Goal: Task Accomplishment & Management: Complete application form

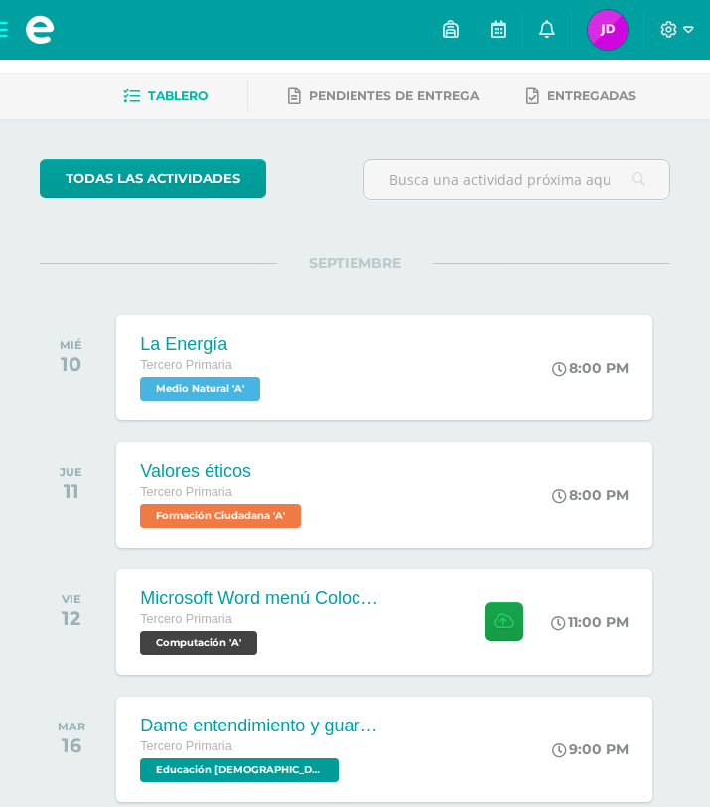
scroll to position [79, 0]
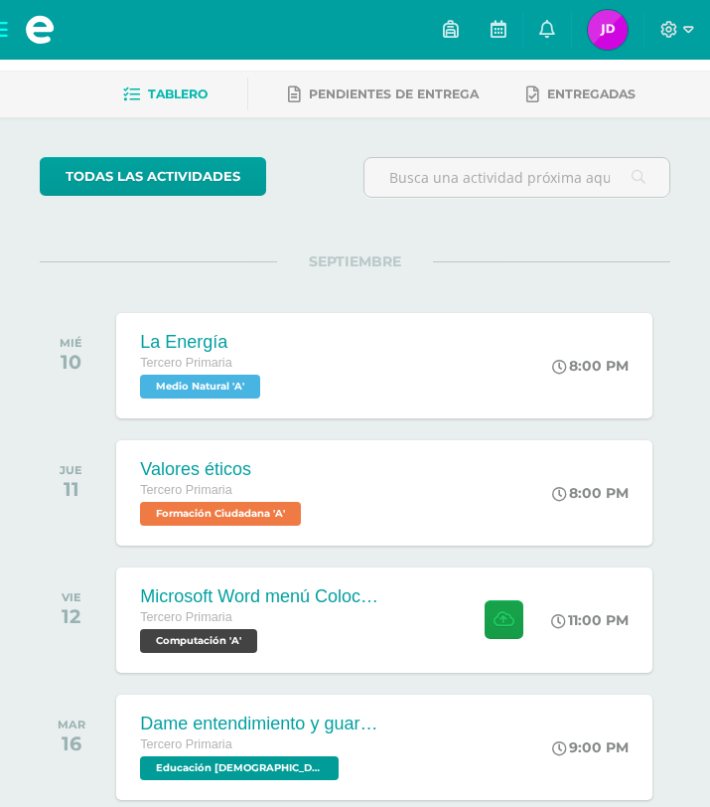
click at [343, 534] on div "Valores éticos Tercero Primaria Formación Ciudadana 'A' 8:00 PM Valores éticos …" at bounding box center [384, 492] width 537 height 105
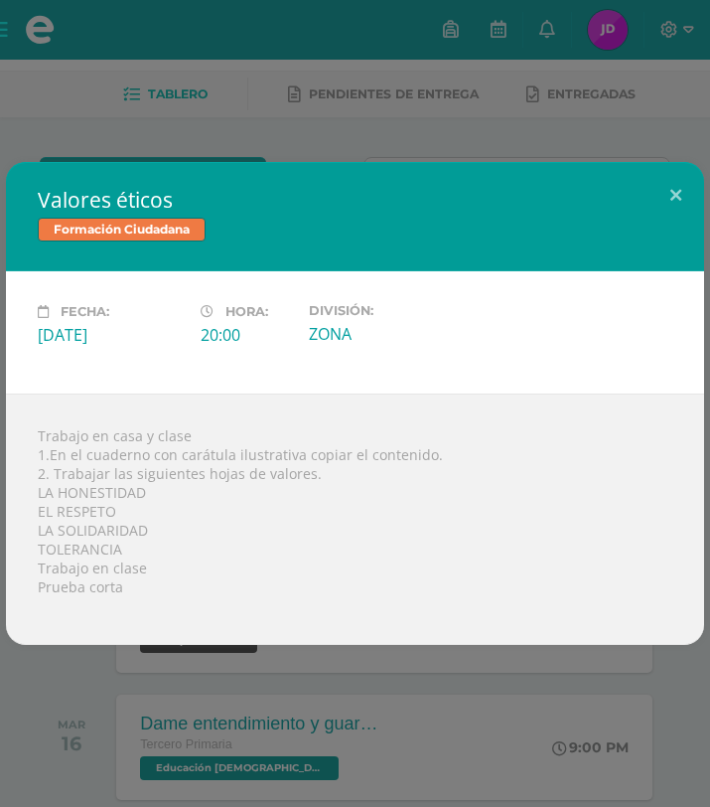
click at [595, 106] on div "Valores éticos Formación Ciudadana Fecha: [DATE] Hora: 20:00 División:" at bounding box center [355, 403] width 710 height 807
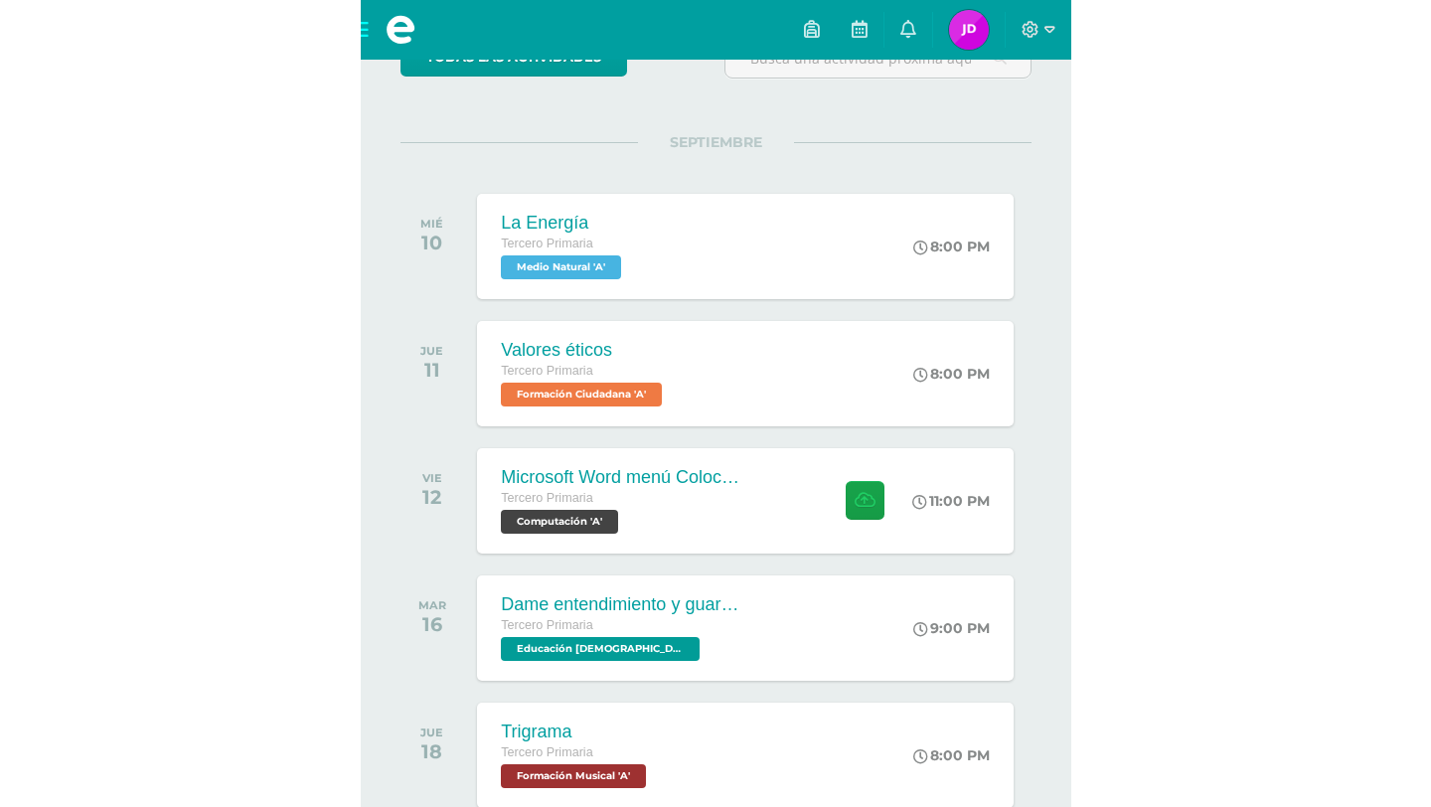
scroll to position [238, 0]
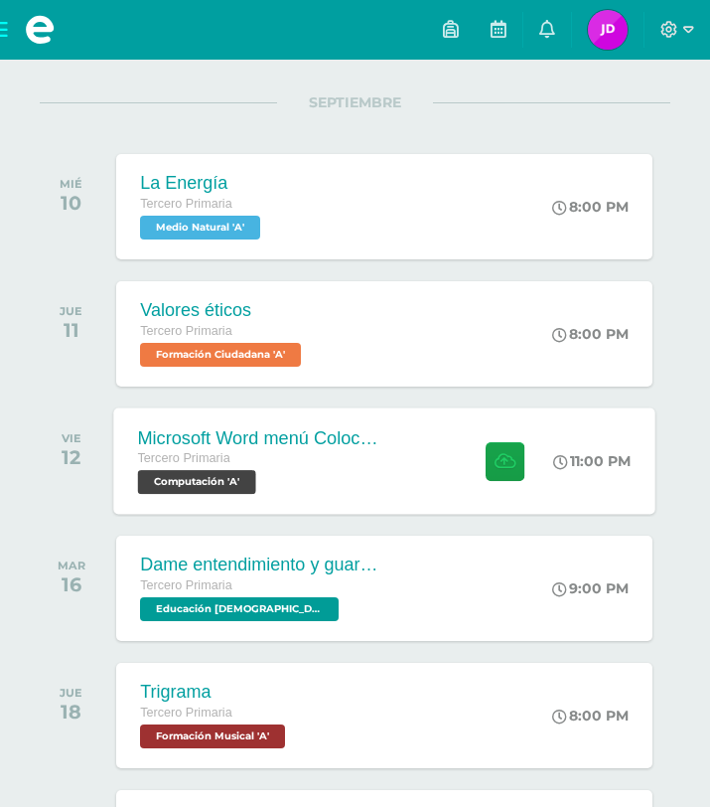
click at [399, 456] on div "Microsoft Word menú Colocación de márgenes Tercero Primaria Computación 'A'" at bounding box center [258, 460] width 289 height 106
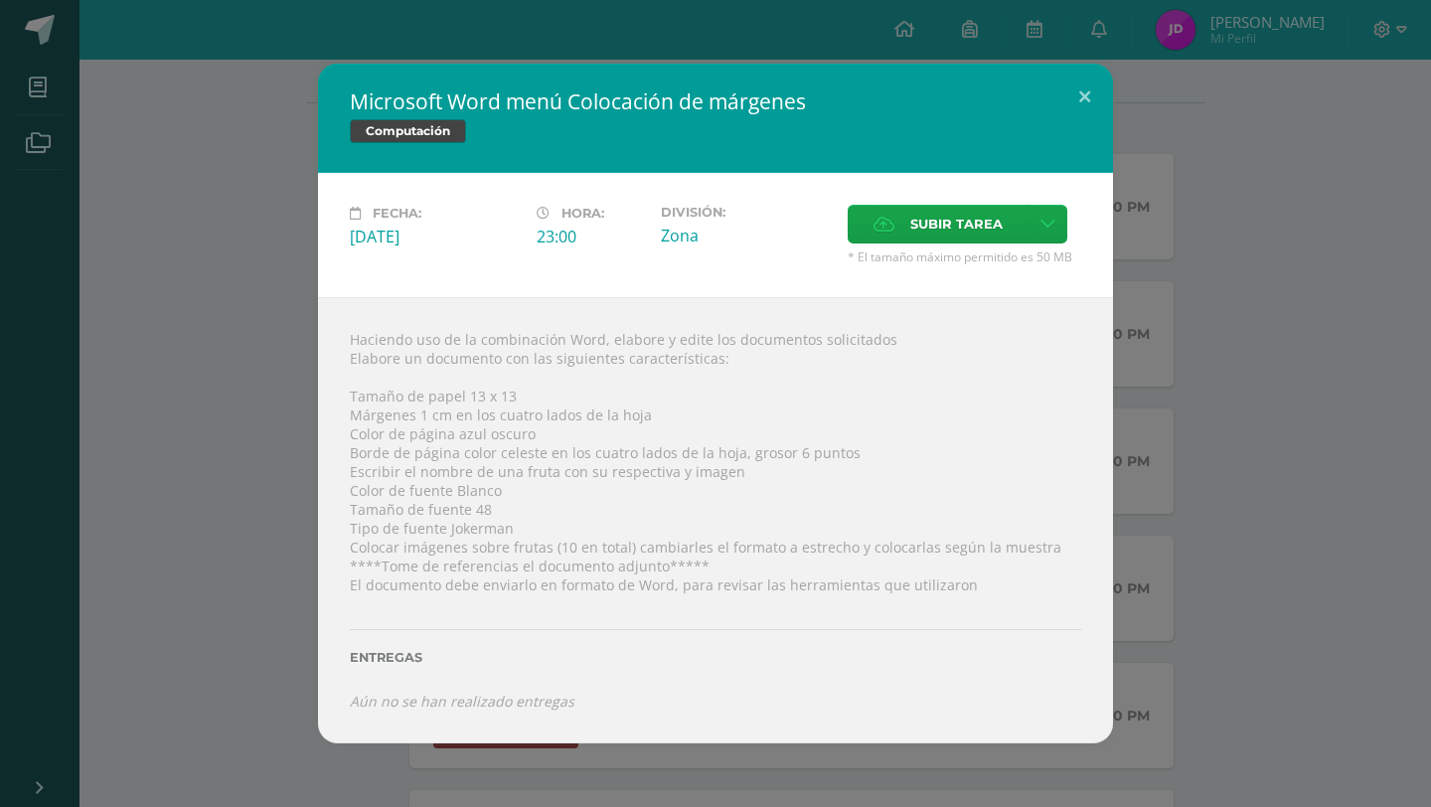
click at [517, 389] on div "Haciendo uso de la combinación Word, elabore y edite los documentos solicitados…" at bounding box center [715, 520] width 795 height 446
drag, startPoint x: 500, startPoint y: 393, endPoint x: 463, endPoint y: 402, distance: 37.8
click at [463, 402] on div "Haciendo uso de la combinación Word, elabore y edite los documentos solicitados…" at bounding box center [715, 520] width 795 height 446
click at [579, 407] on div "Haciendo uso de la combinación Word, elabore y edite los documentos solicitados…" at bounding box center [715, 520] width 795 height 446
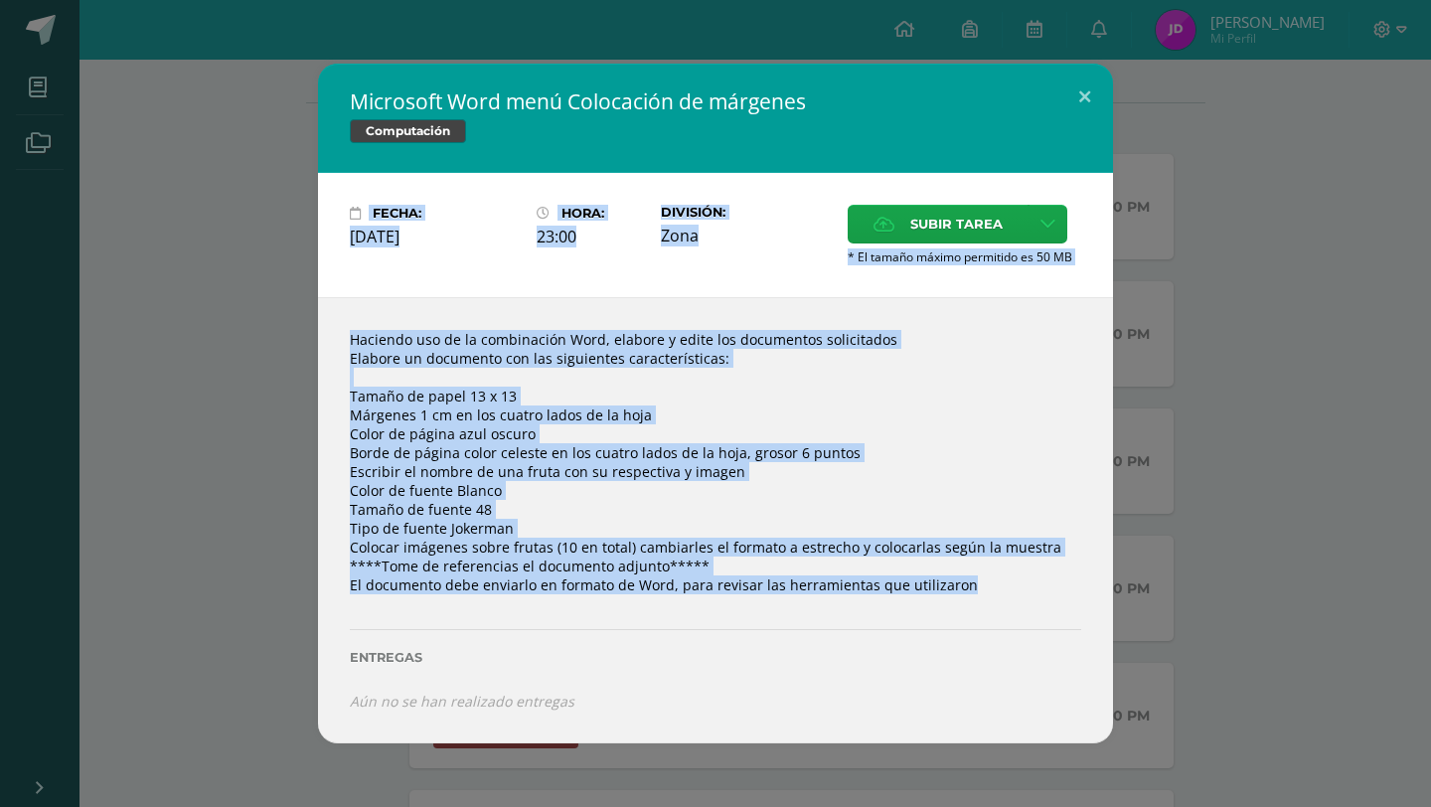
drag, startPoint x: 679, startPoint y: 600, endPoint x: 513, endPoint y: 82, distance: 543.6
click at [513, 82] on div "Microsoft Word menú Colocación de márgenes Computación Fecha: [DATE] Hora: 23:0…" at bounding box center [715, 404] width 795 height 680
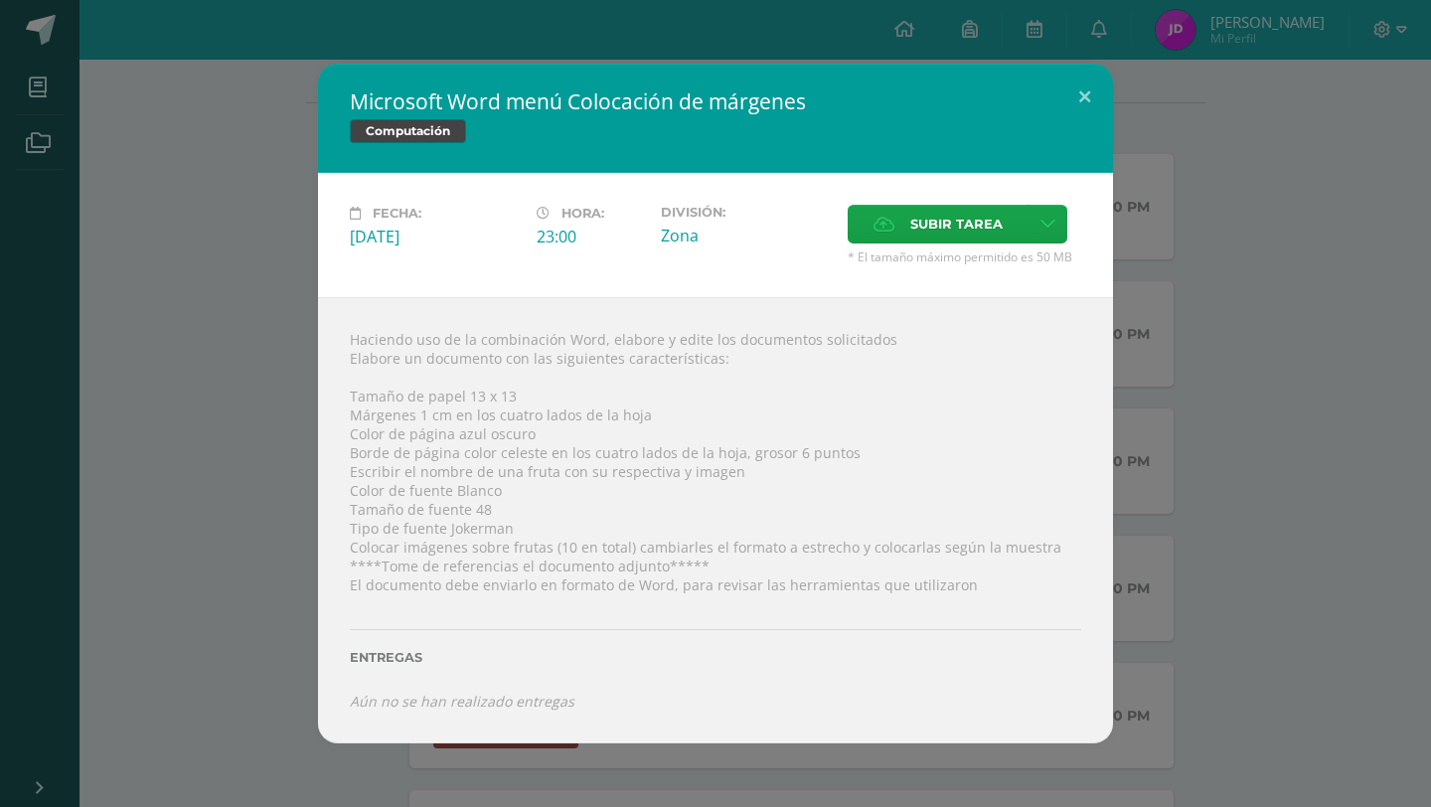
click at [709, 468] on div "Haciendo uso de la combinación Word, elabore y edite los documentos solicitados…" at bounding box center [715, 520] width 795 height 446
click at [709, 224] on label "Subir tarea" at bounding box center [938, 224] width 181 height 39
click at [0, 0] on input "Subir tarea" at bounding box center [0, 0] width 0 height 0
